Goal: Ask a question

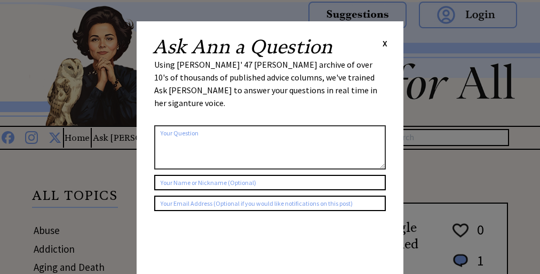
click at [270, 75] on div "Using [PERSON_NAME]' 47 [PERSON_NAME] archive of over 10's of thousands of publ…" at bounding box center [270, 89] width 232 height 62
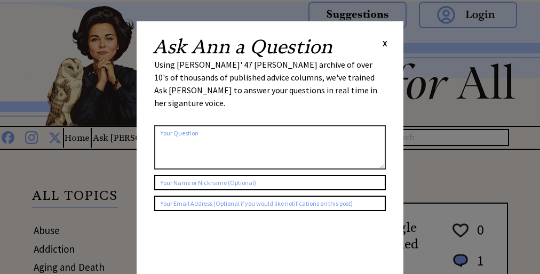
click at [270, 75] on div "Using [PERSON_NAME]' 47 [PERSON_NAME] archive of over 10's of thousands of publ…" at bounding box center [270, 89] width 232 height 62
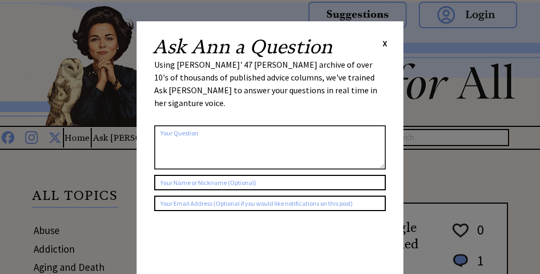
click at [270, 75] on div "Using [PERSON_NAME]' 47 [PERSON_NAME] archive of over 10's of thousands of publ…" at bounding box center [270, 89] width 232 height 62
